Goal: Find specific page/section: Find specific page/section

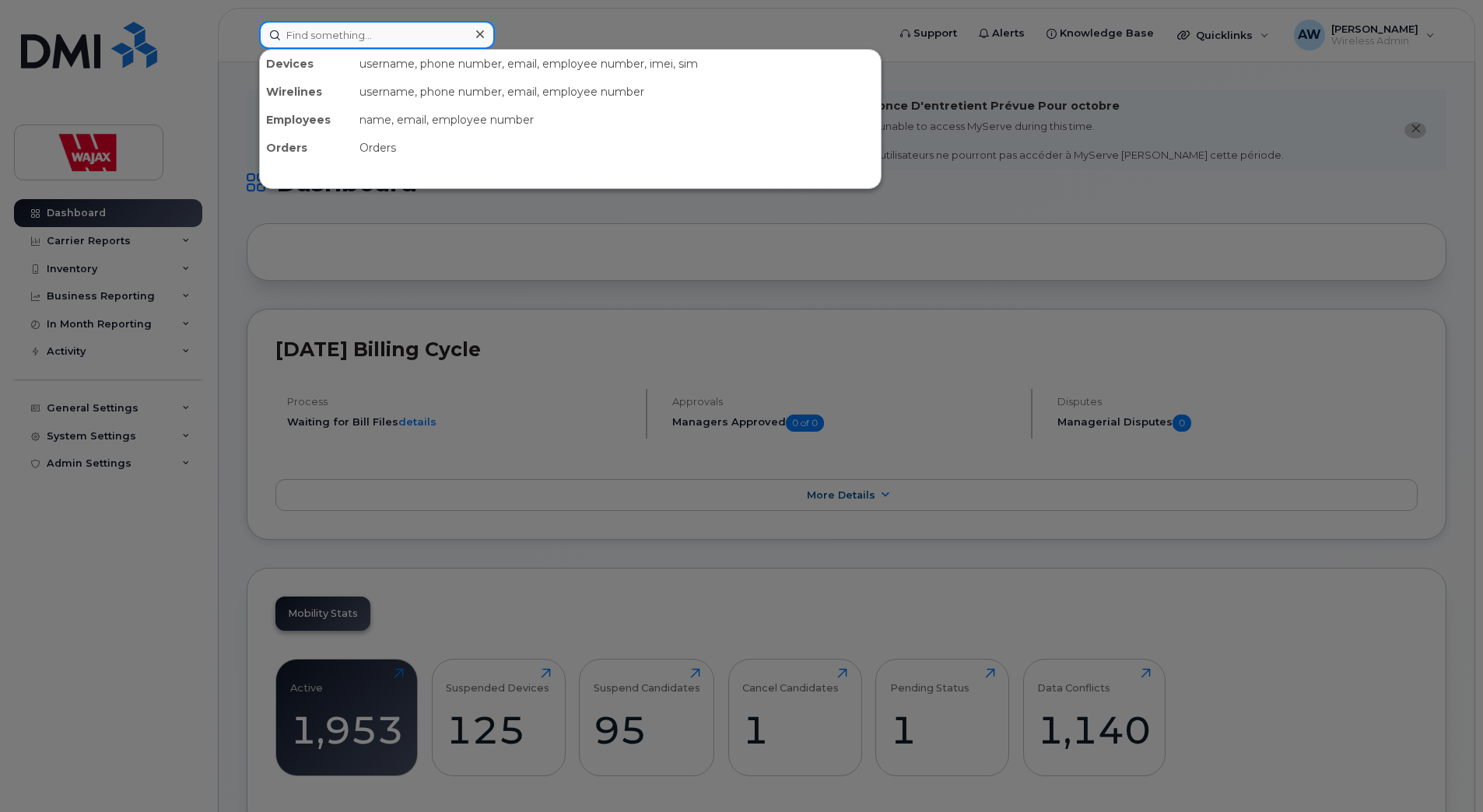
click at [447, 38] on input at bounding box center [377, 36] width 235 height 28
paste input "[PERSON_NAME]"
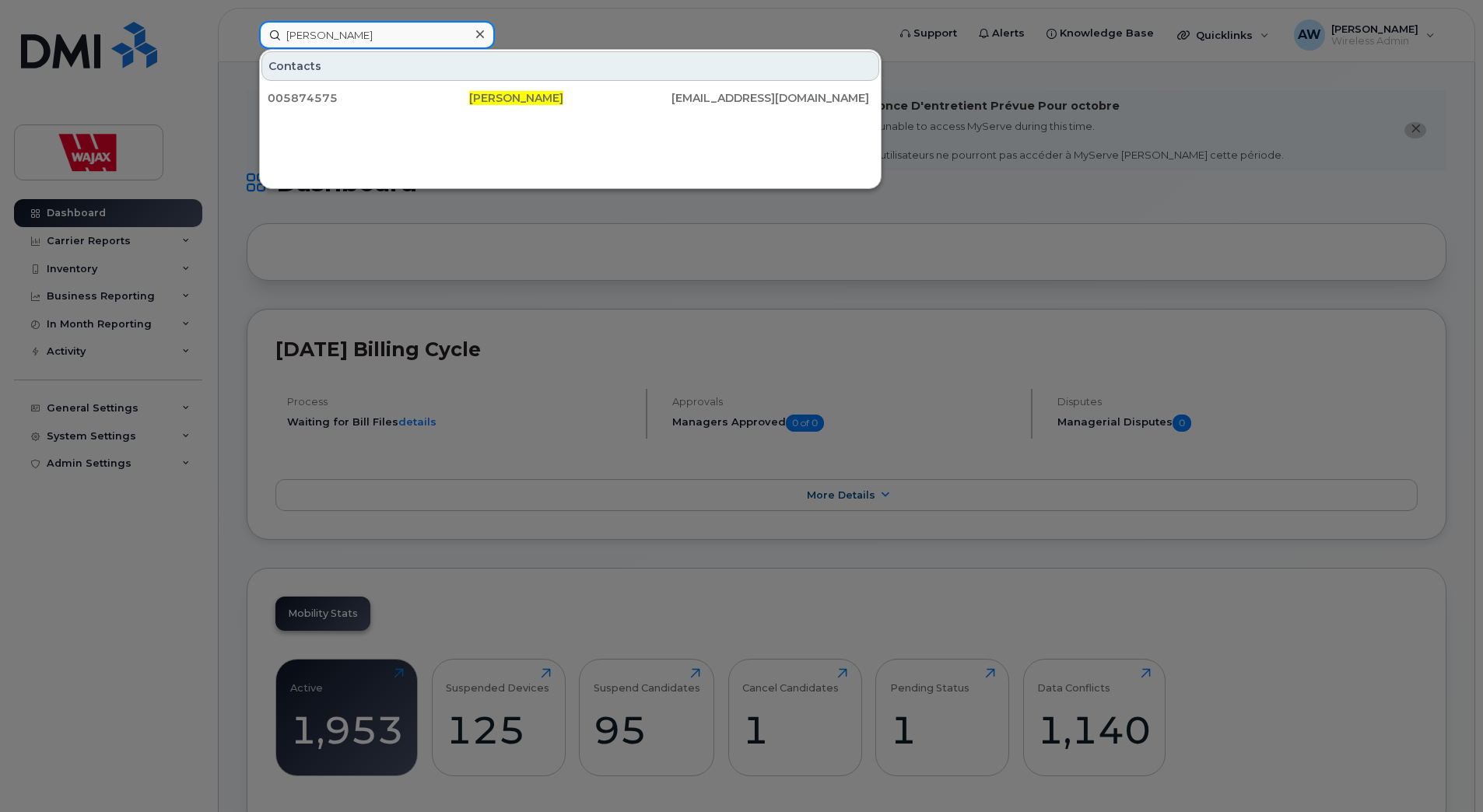
drag, startPoint x: 377, startPoint y: 30, endPoint x: 100, endPoint y: 44, distance: 277.4
click at [247, 44] on div "Annie Jeffrey Contacts 005874575 Annie Jeffrey aljeffrey@wajax.com" at bounding box center [568, 36] width 642 height 28
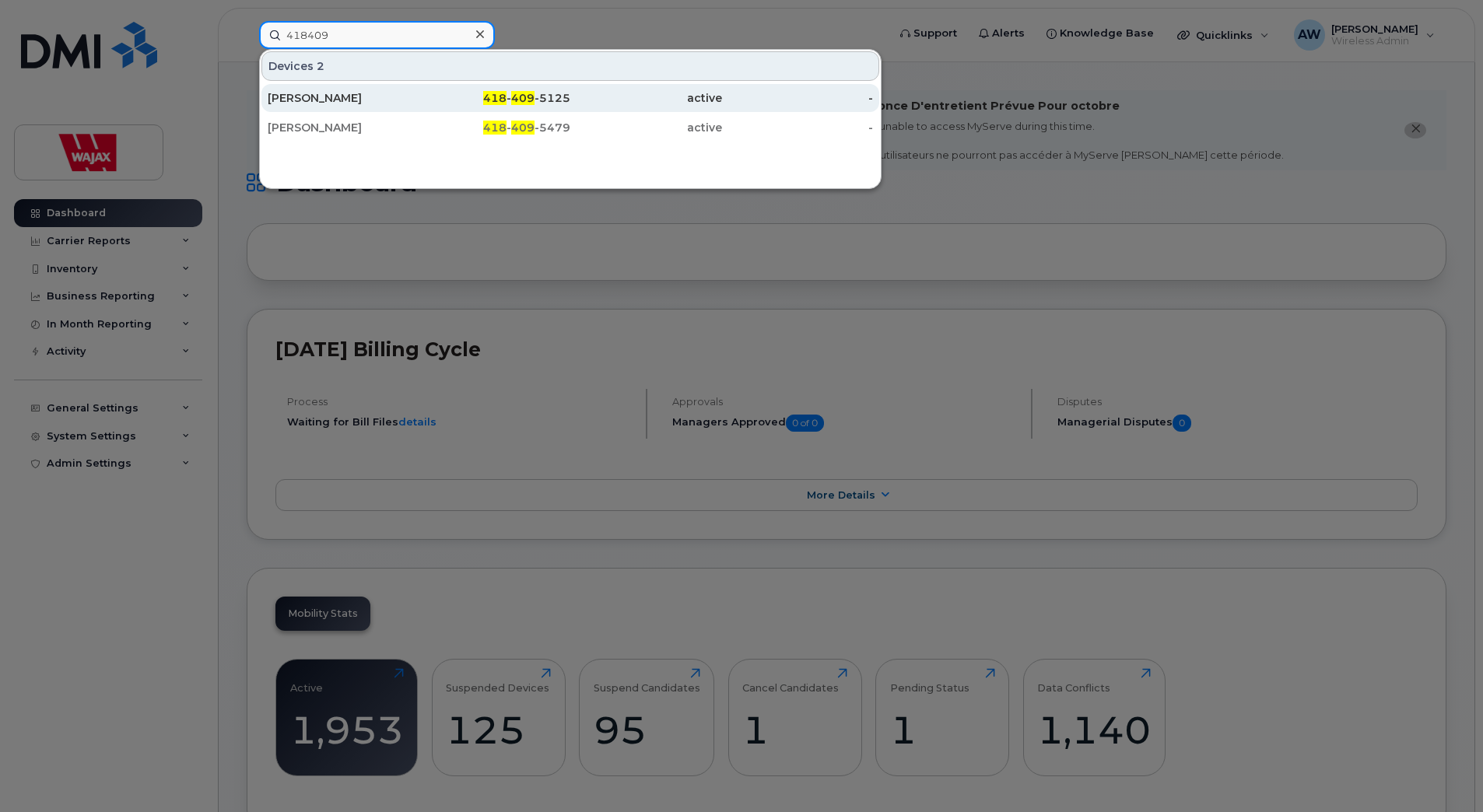
type input "418409"
click at [339, 101] on div "[PERSON_NAME]" at bounding box center [343, 99] width 152 height 16
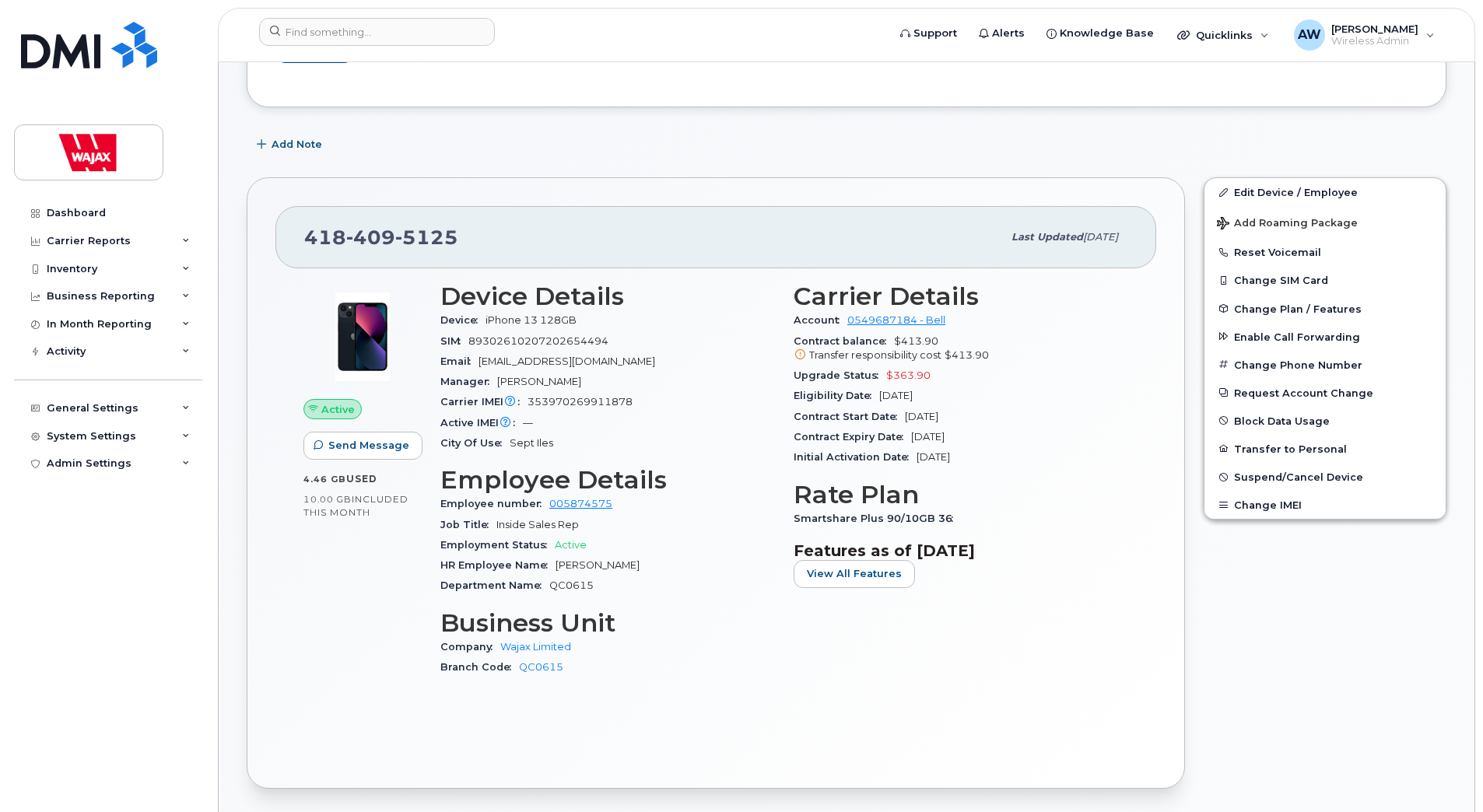
scroll to position [234, 0]
